Goal: Task Accomplishment & Management: Use online tool/utility

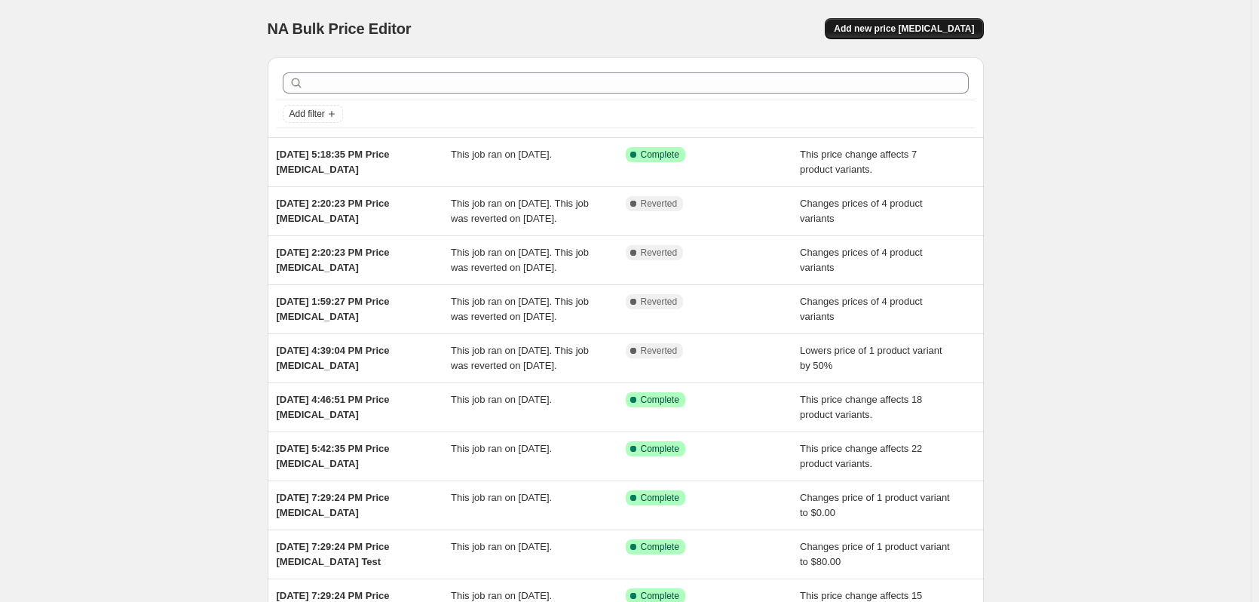
click at [910, 32] on span "Add new price [MEDICAL_DATA]" at bounding box center [904, 29] width 140 height 12
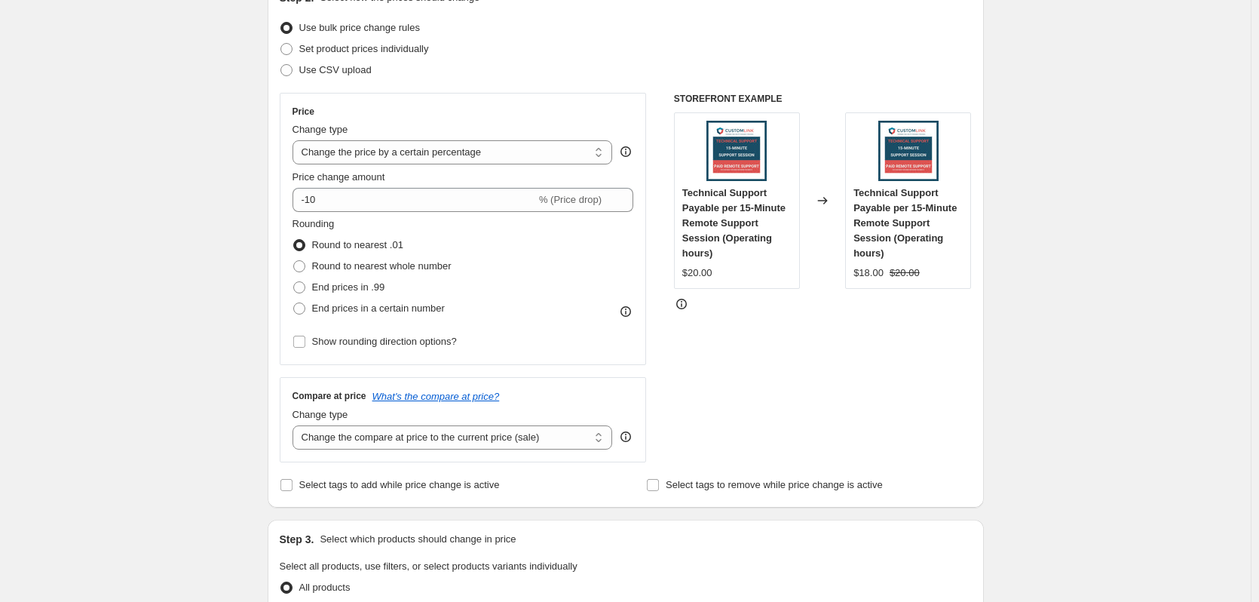
scroll to position [226, 0]
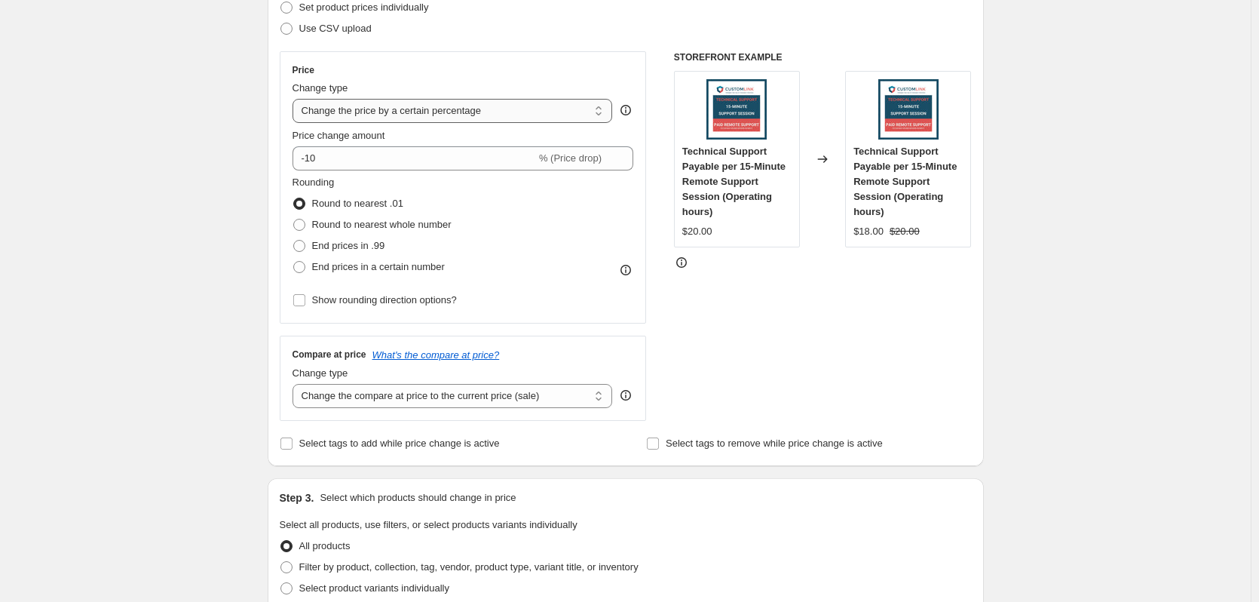
click at [511, 113] on select "Change the price to a certain amount Change the price by a certain amount Chang…" at bounding box center [453, 111] width 321 height 24
select select "pc"
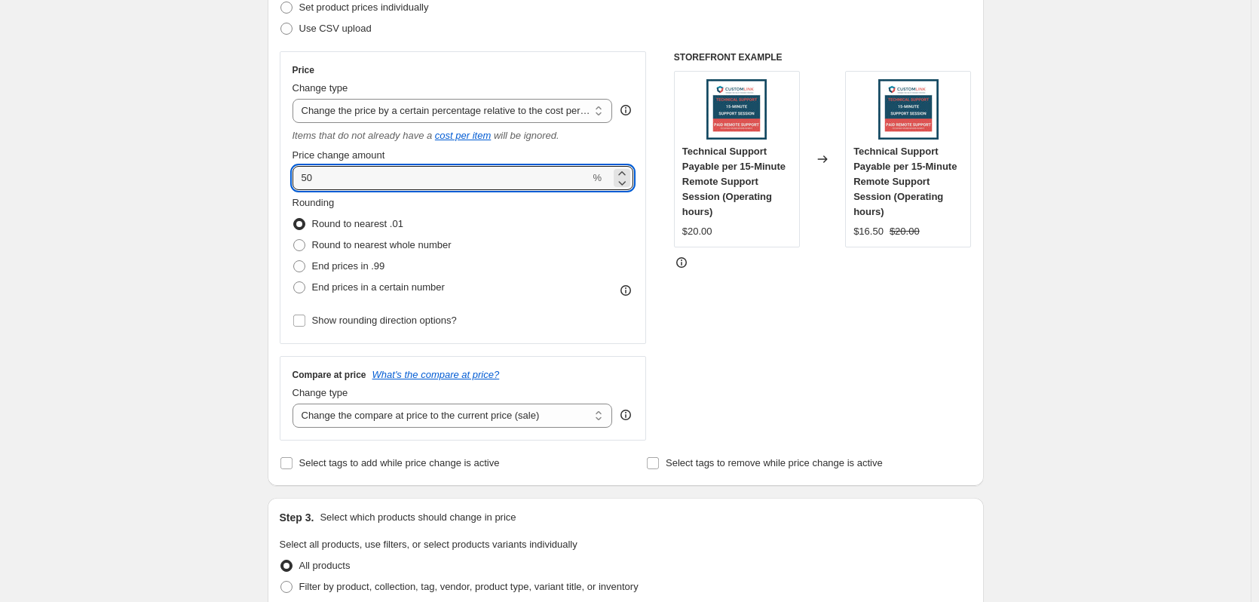
drag, startPoint x: 389, startPoint y: 178, endPoint x: 243, endPoint y: 176, distance: 146.3
click at [243, 176] on div "Create new price [MEDICAL_DATA]. This page is ready Create new price [MEDICAL_D…" at bounding box center [625, 557] width 1251 height 1566
type input "42.5"
click at [1069, 273] on div "Create new price [MEDICAL_DATA]. This page is ready Create new price [MEDICAL_D…" at bounding box center [625, 557] width 1251 height 1566
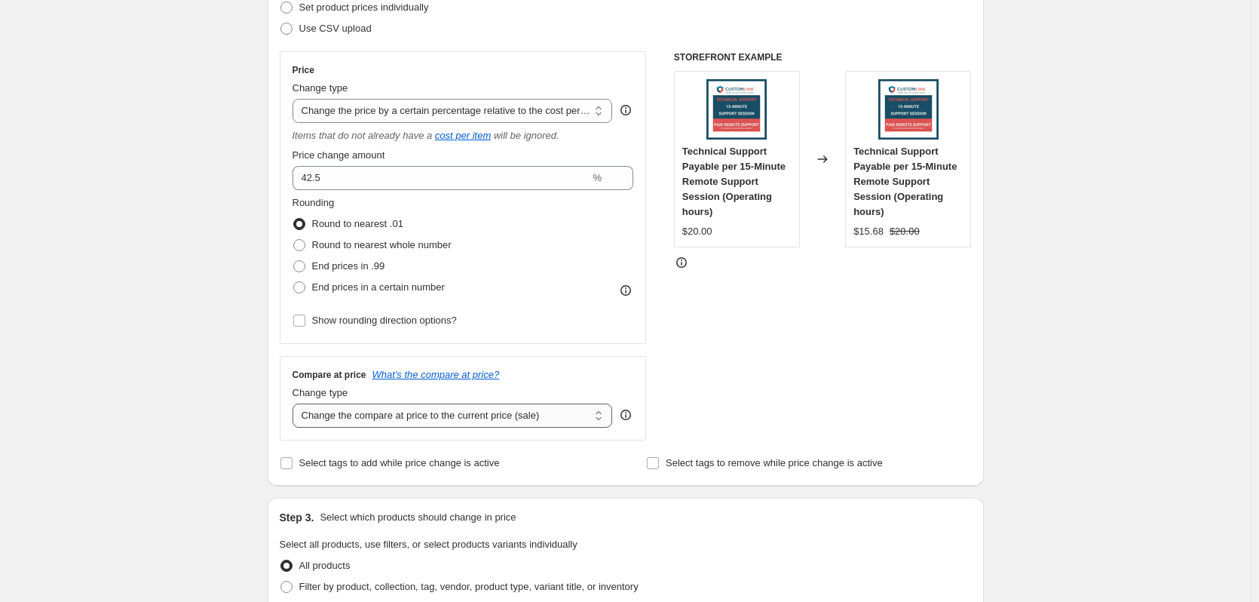
click at [555, 416] on select "Change the compare at price to the current price (sale) Change the compare at p…" at bounding box center [453, 415] width 321 height 24
select select "remove"
click at [296, 403] on select "Change the compare at price to the current price (sale) Change the compare at p…" at bounding box center [453, 415] width 321 height 24
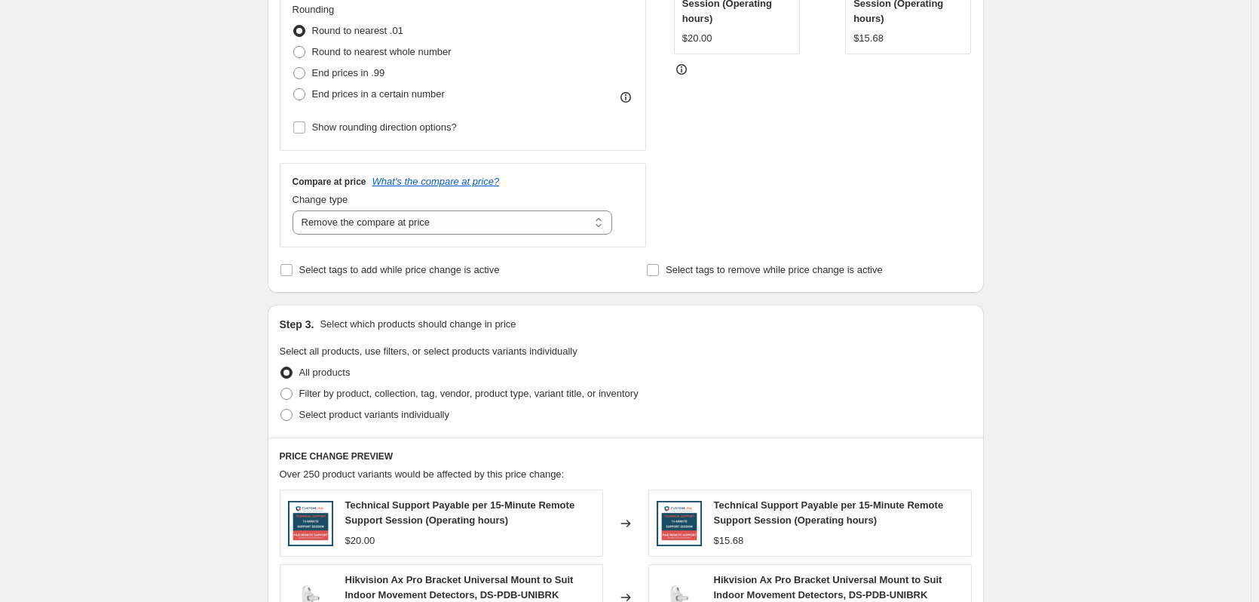
scroll to position [452, 0]
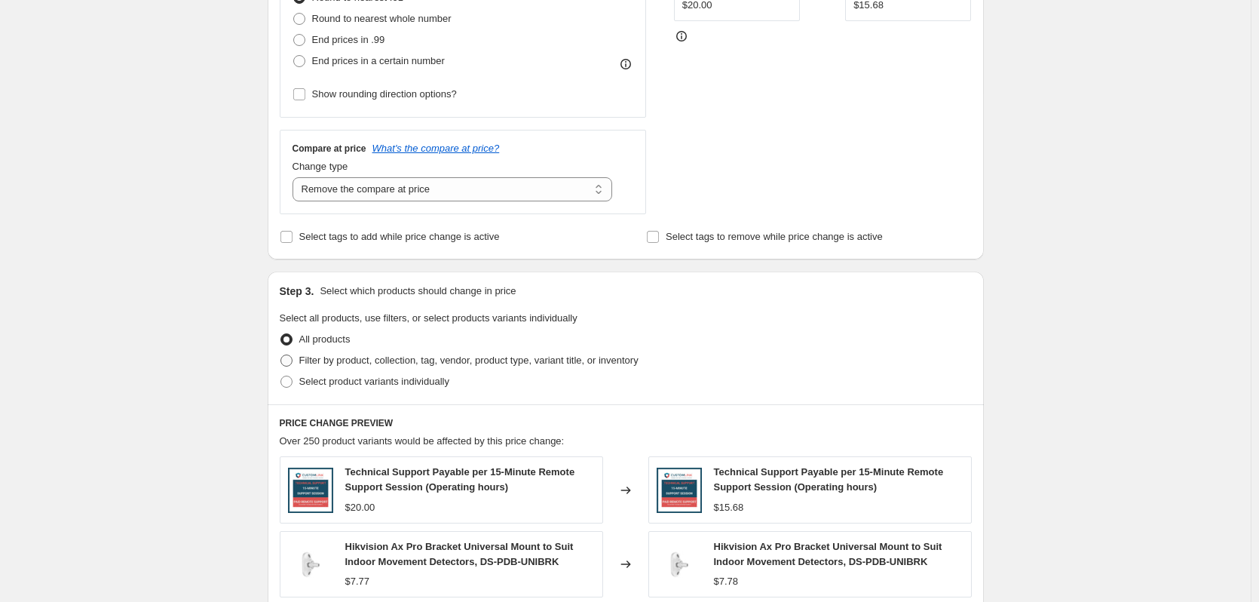
click at [364, 366] on span "Filter by product, collection, tag, vendor, product type, variant title, or inv…" at bounding box center [468, 359] width 339 height 11
click at [281, 355] on input "Filter by product, collection, tag, vendor, product type, variant title, or inv…" at bounding box center [281, 354] width 1 height 1
radio input "true"
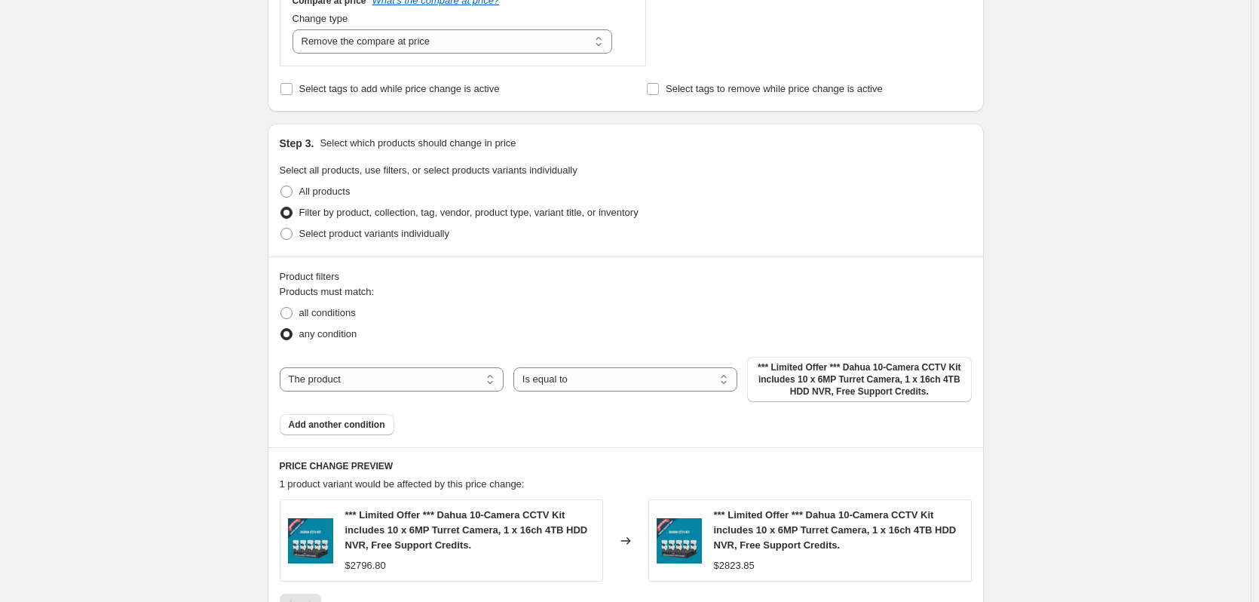
scroll to position [603, 0]
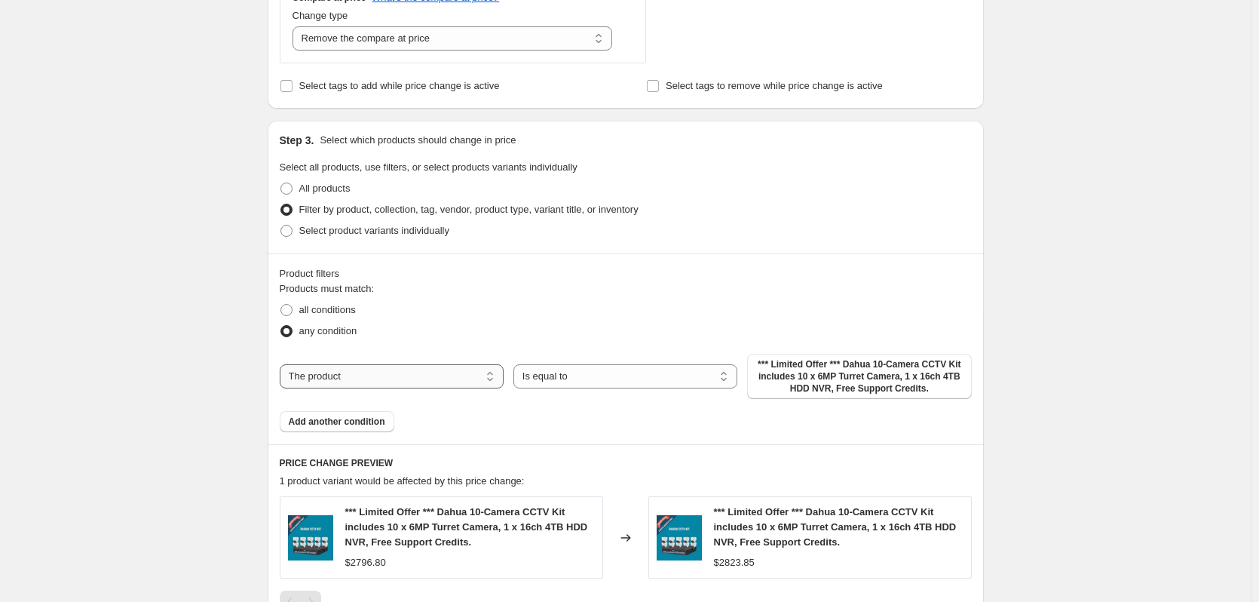
click at [462, 373] on select "The product The product's collection The product's tag The product's vendor The…" at bounding box center [392, 376] width 224 height 24
select select "tag"
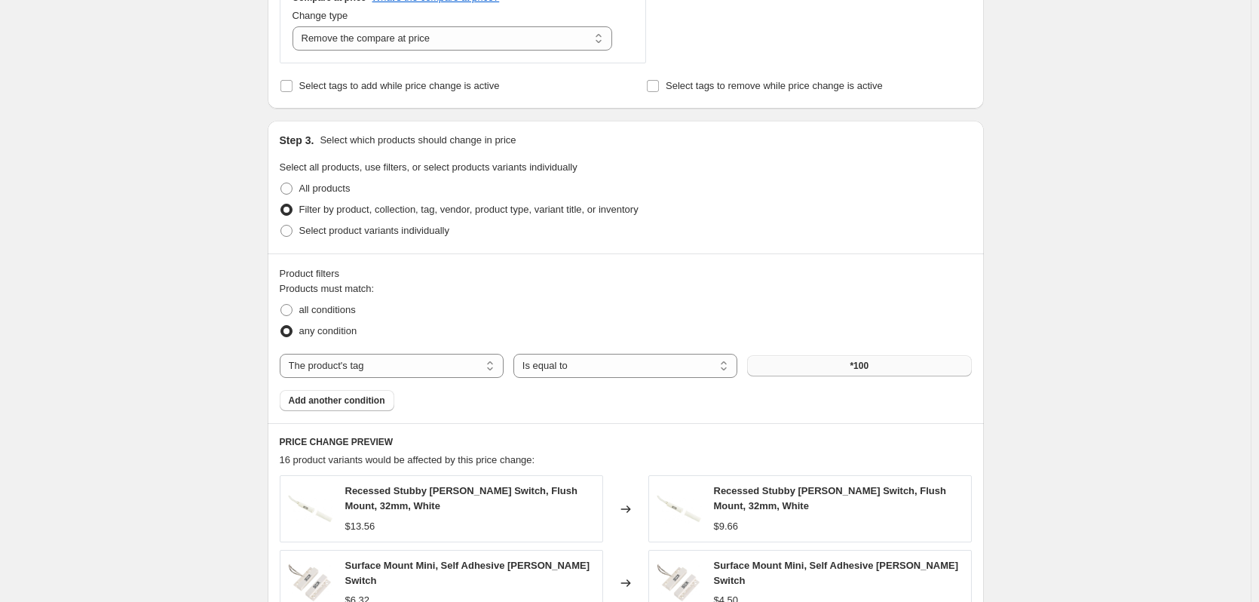
click at [897, 366] on button "*100" at bounding box center [859, 365] width 224 height 21
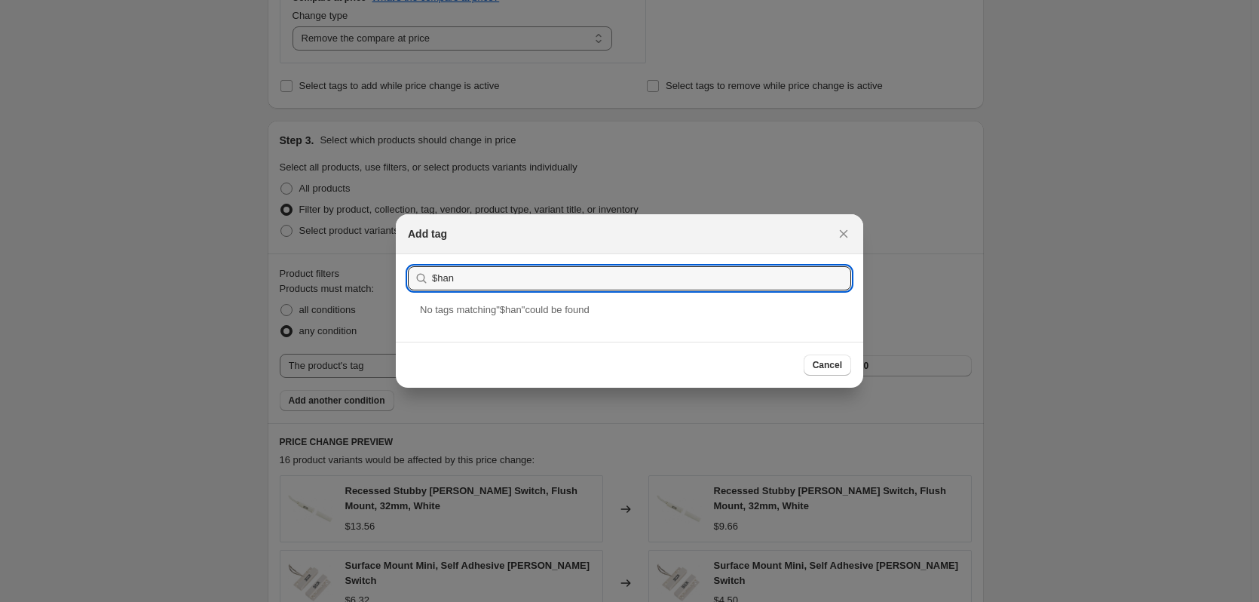
type input "$hanwha"
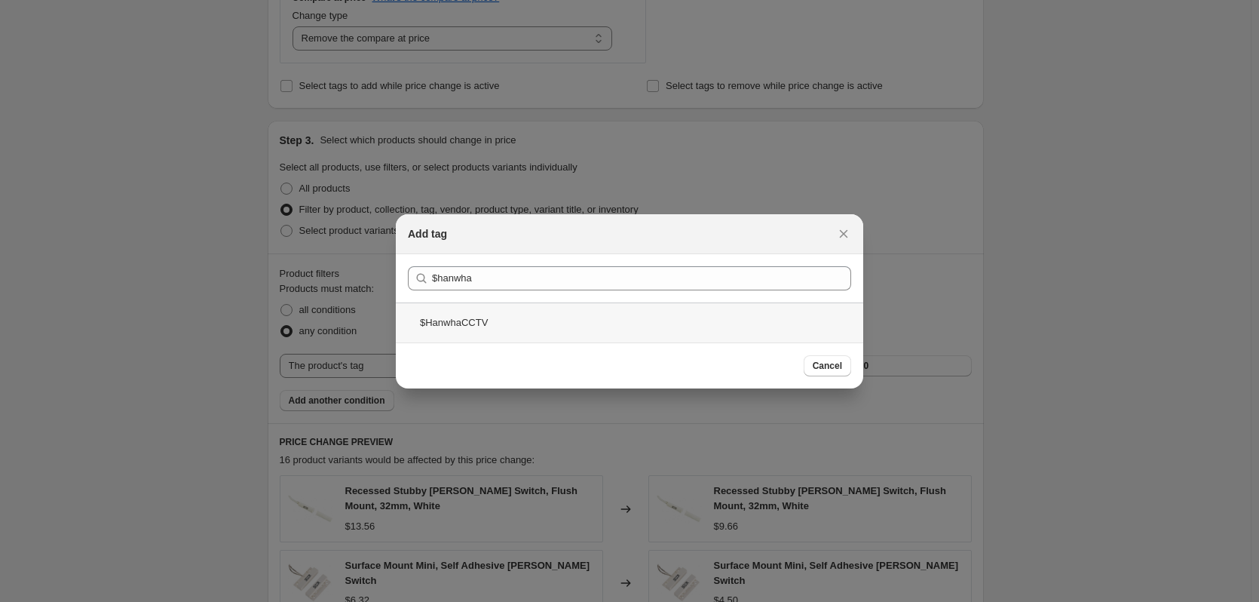
click at [490, 326] on div "$HanwhaCCTV" at bounding box center [630, 322] width 468 height 40
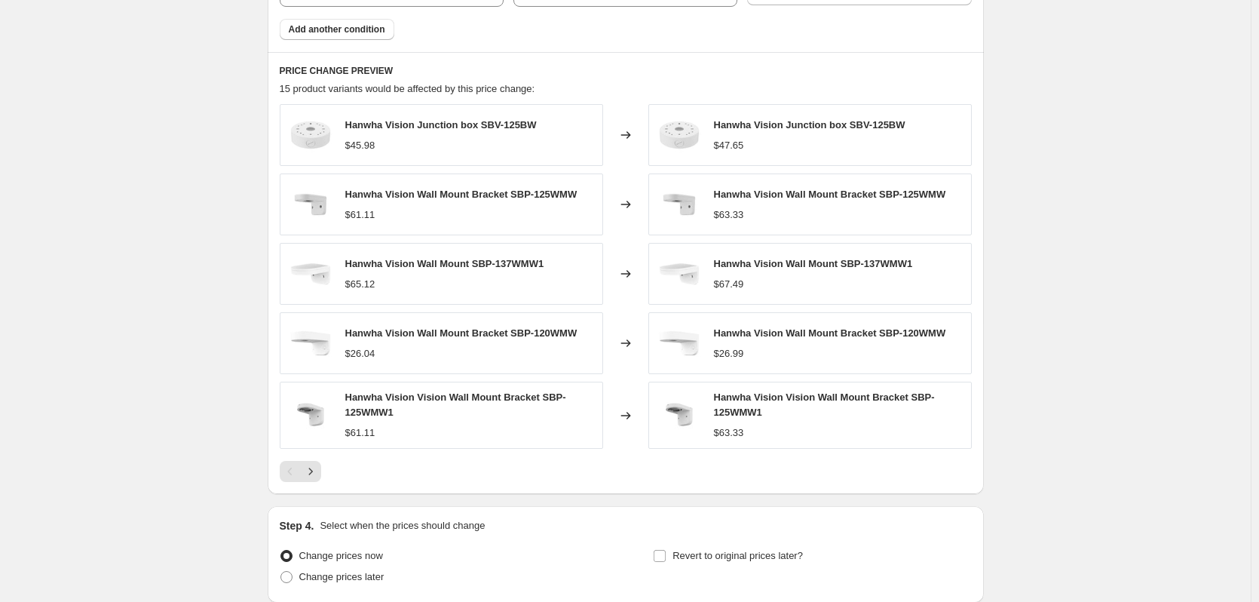
scroll to position [1100, 0]
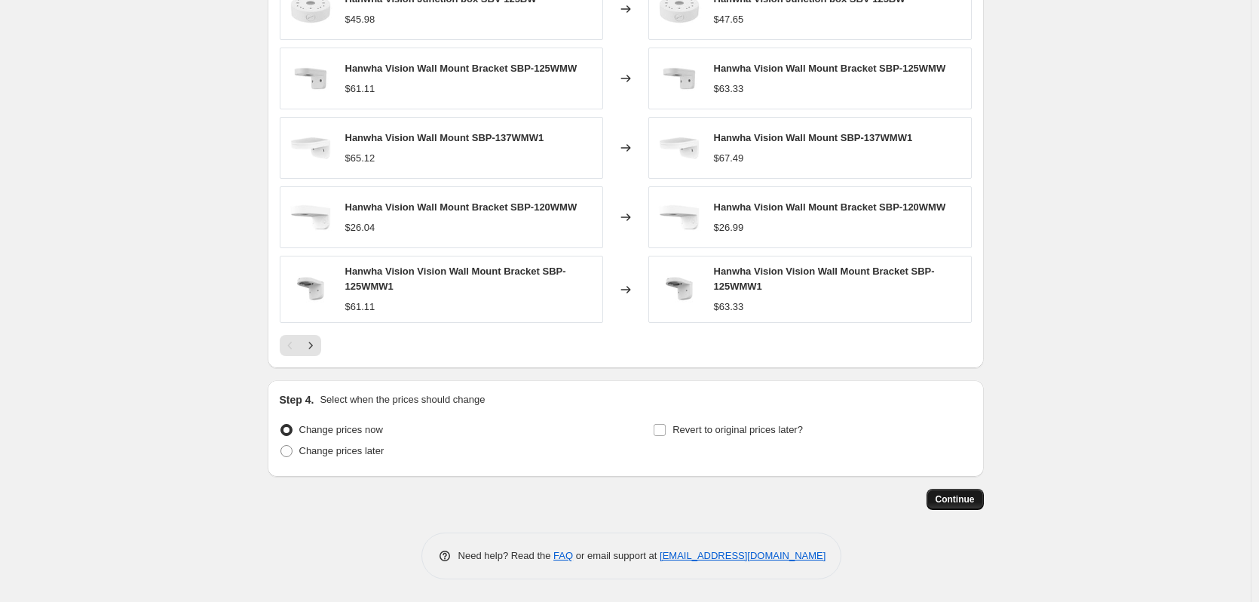
click at [949, 498] on span "Continue" at bounding box center [955, 499] width 39 height 12
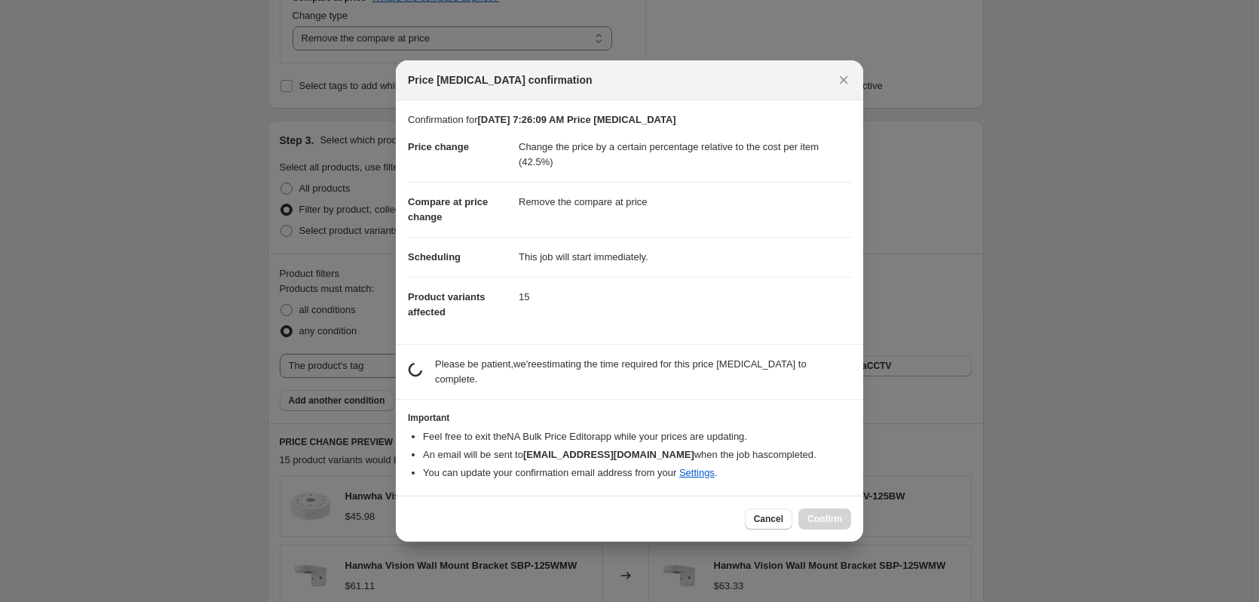
scroll to position [0, 0]
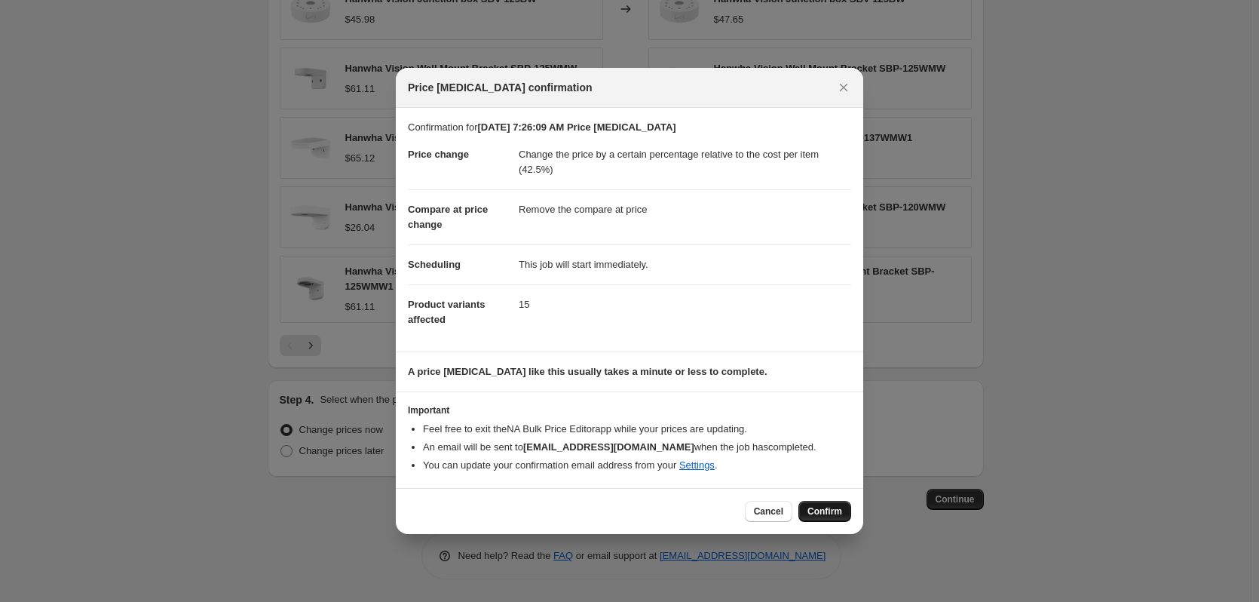
click at [817, 510] on span "Confirm" at bounding box center [825, 511] width 35 height 12
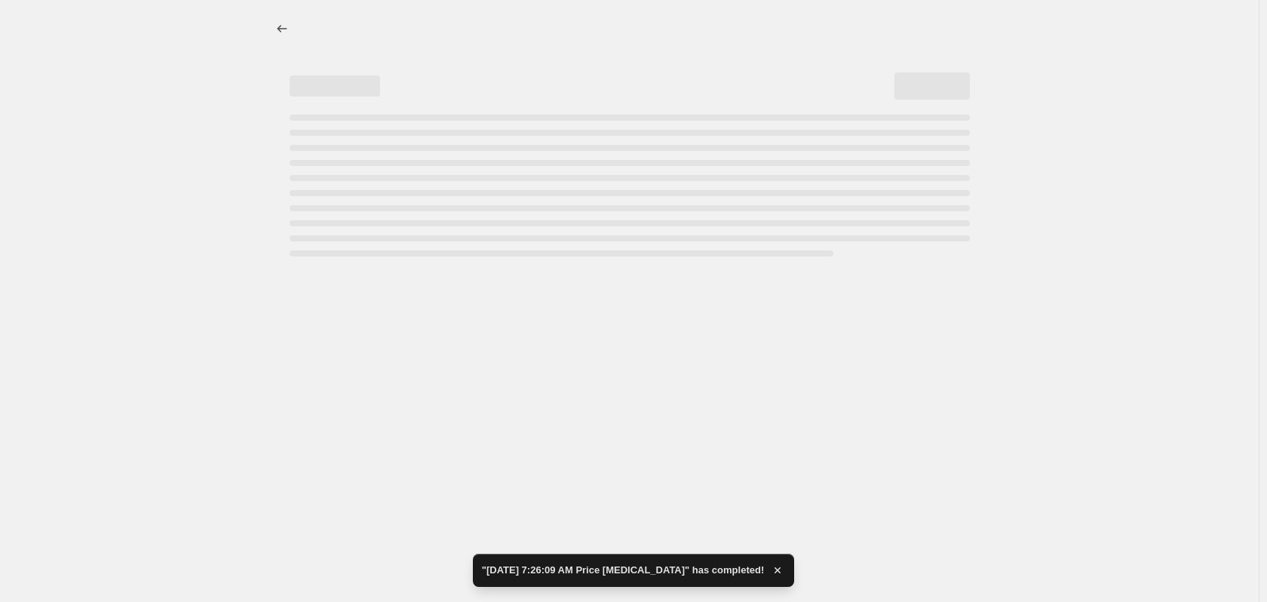
select select "pc"
select select "remove"
select select "tag"
